Goal: Navigation & Orientation: Go to known website

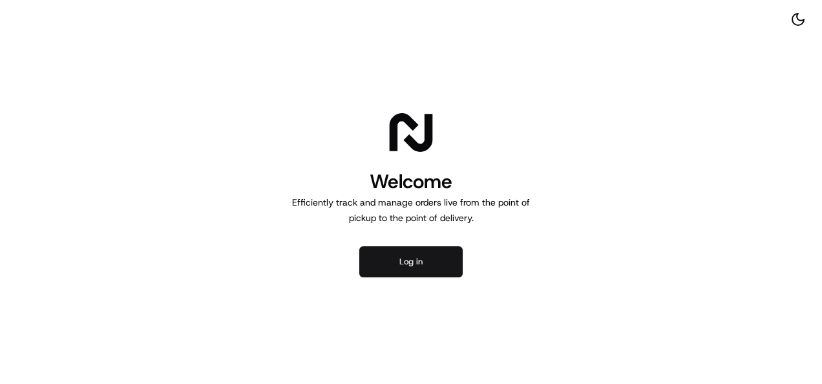
drag, startPoint x: 0, startPoint y: 0, endPoint x: 431, endPoint y: 271, distance: 509.3
click at [431, 271] on button "Log in" at bounding box center [410, 261] width 103 height 31
